Goal: Navigation & Orientation: Find specific page/section

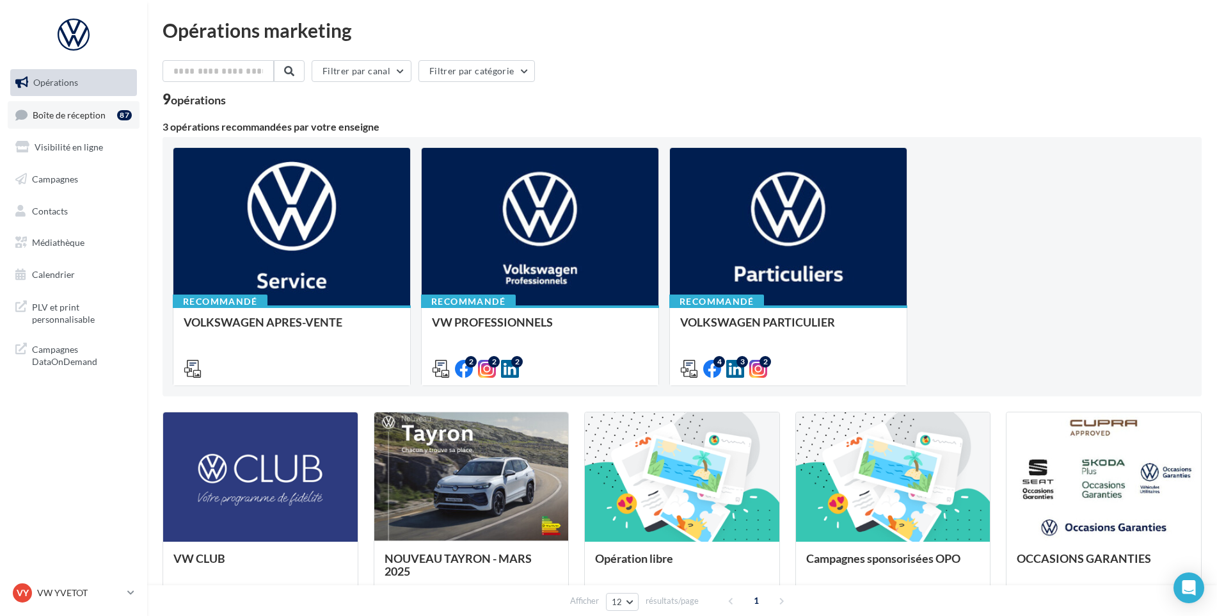
click at [67, 115] on span "Boîte de réception" at bounding box center [69, 114] width 73 height 11
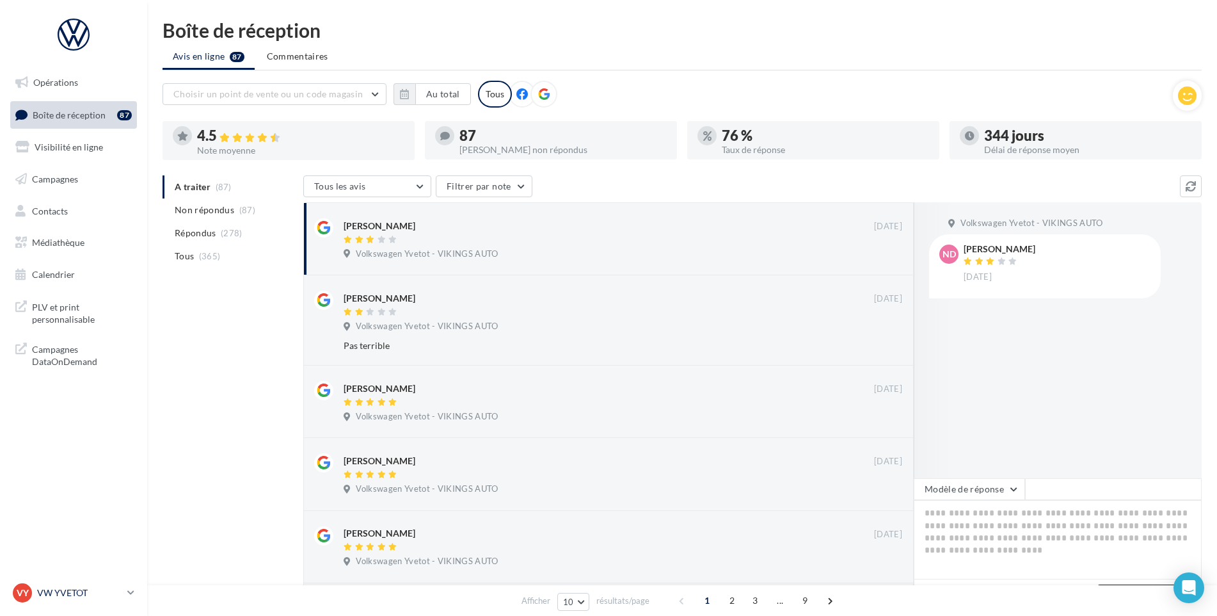
click at [91, 581] on link "VY VW YVETOT vw-yve-vau" at bounding box center [73, 593] width 127 height 24
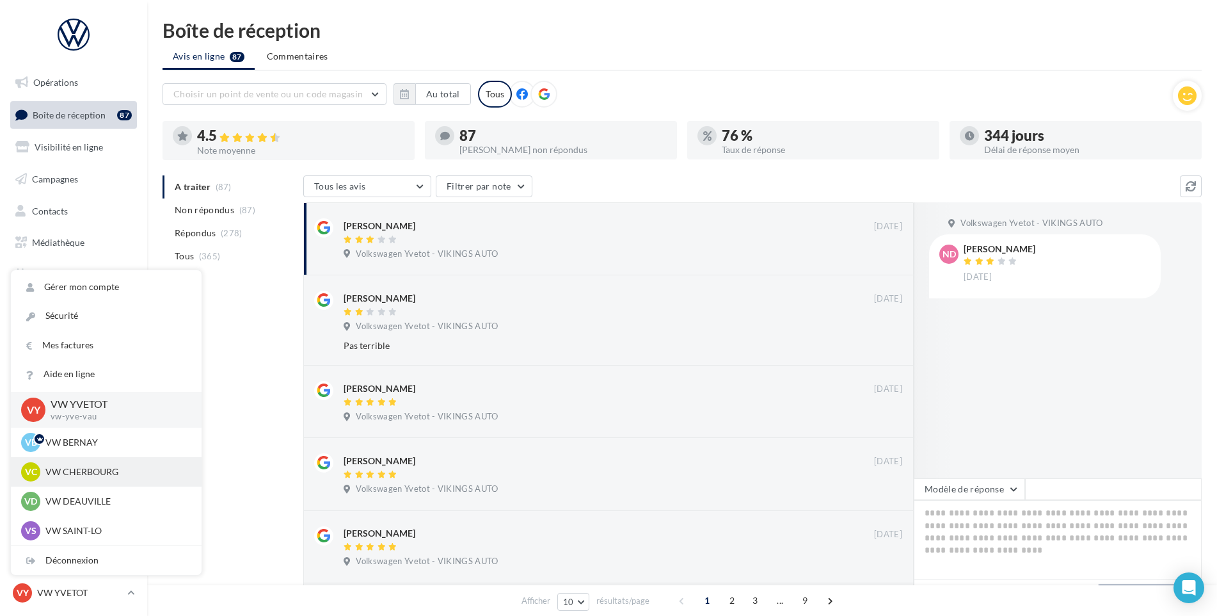
click at [94, 476] on p "VW CHERBOURG" at bounding box center [115, 471] width 141 height 13
